Goal: Information Seeking & Learning: Learn about a topic

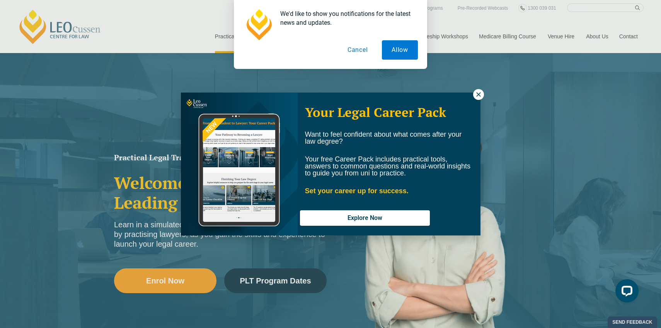
click at [272, 277] on div "Your Legal Career Pack Want to feel confident about what comes after your law d…" at bounding box center [330, 164] width 661 height 328
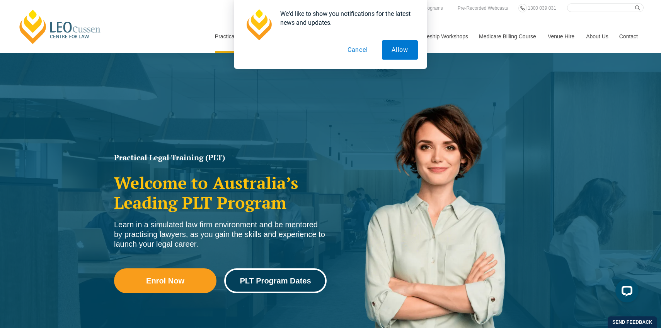
click at [291, 281] on span "PLT Program Dates" at bounding box center [275, 281] width 71 height 8
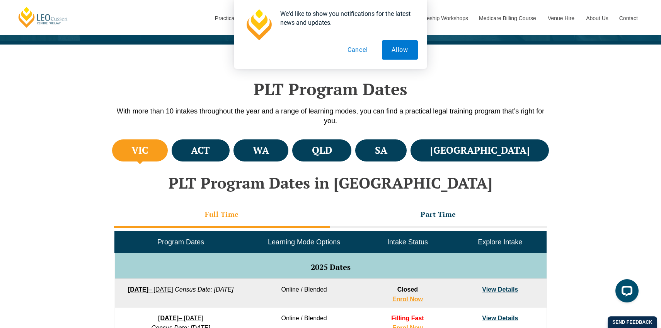
scroll to position [186, 0]
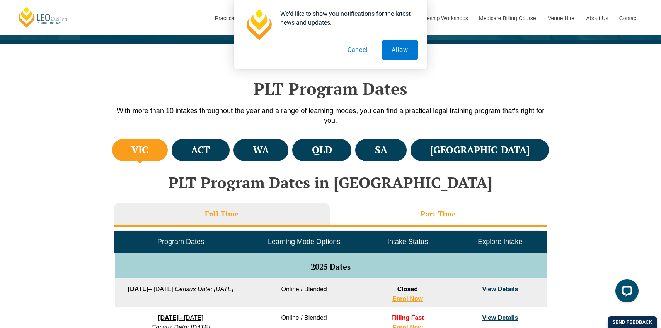
click at [402, 208] on li "Part Time" at bounding box center [438, 214] width 217 height 25
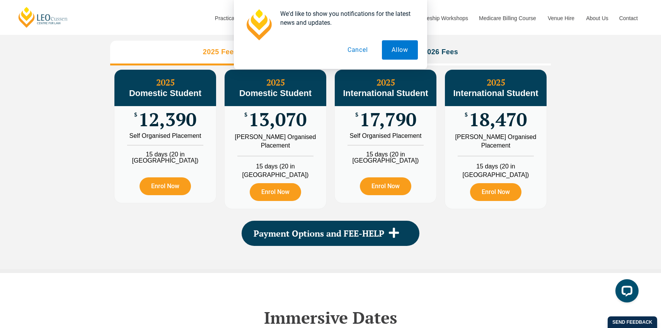
scroll to position [691, 0]
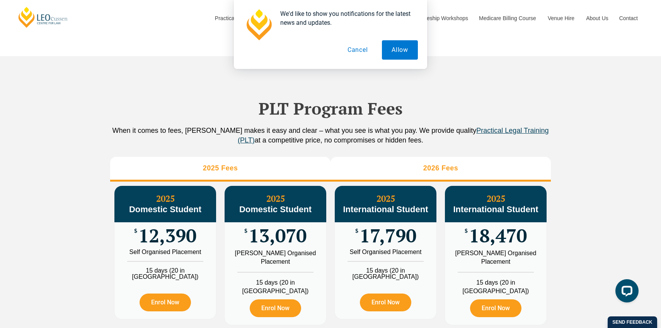
click at [410, 174] on li "2026 Fees" at bounding box center [441, 169] width 220 height 25
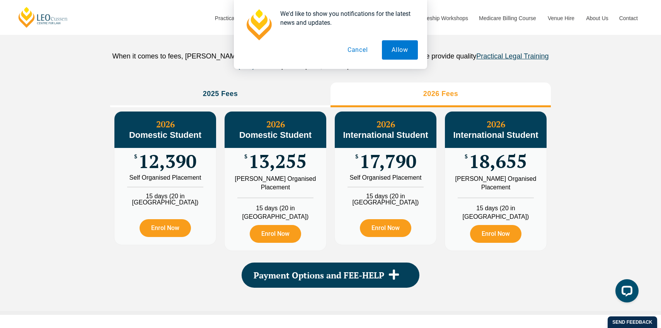
scroll to position [770, 0]
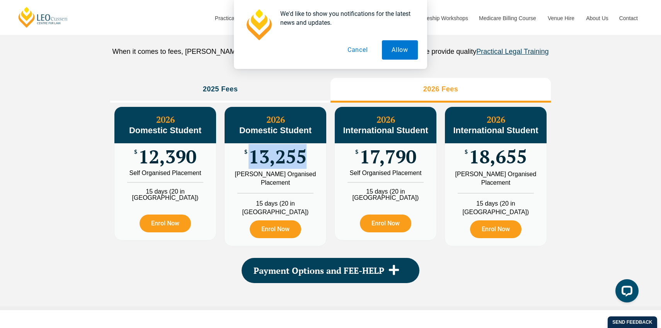
drag, startPoint x: 253, startPoint y: 158, endPoint x: 305, endPoint y: 157, distance: 51.5
click at [305, 157] on span "13,255" at bounding box center [278, 156] width 58 height 15
click at [357, 46] on button "Cancel" at bounding box center [358, 49] width 40 height 19
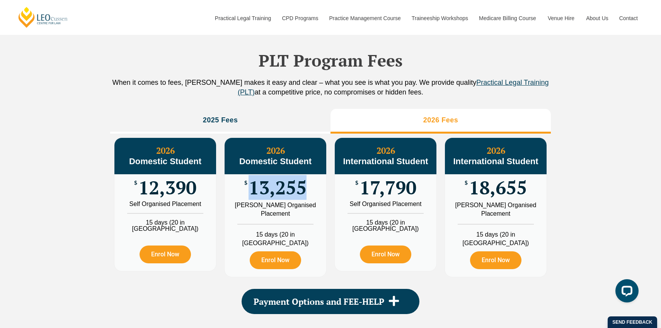
scroll to position [739, 0]
